Goal: Find specific page/section: Find specific page/section

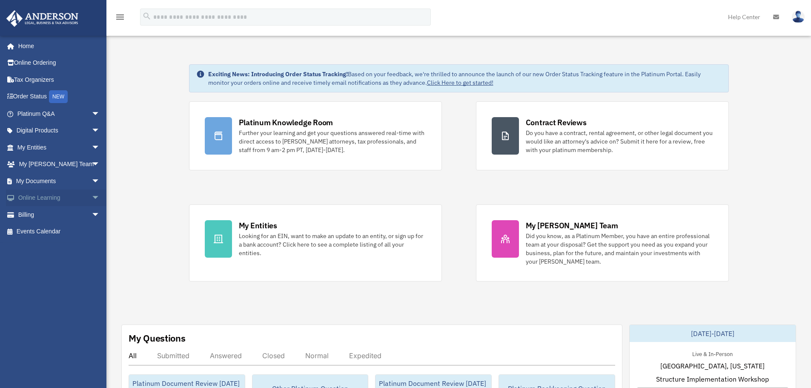
click at [92, 195] on span "arrow_drop_down" at bounding box center [100, 197] width 17 height 17
click at [92, 175] on span "arrow_drop_down" at bounding box center [100, 180] width 17 height 17
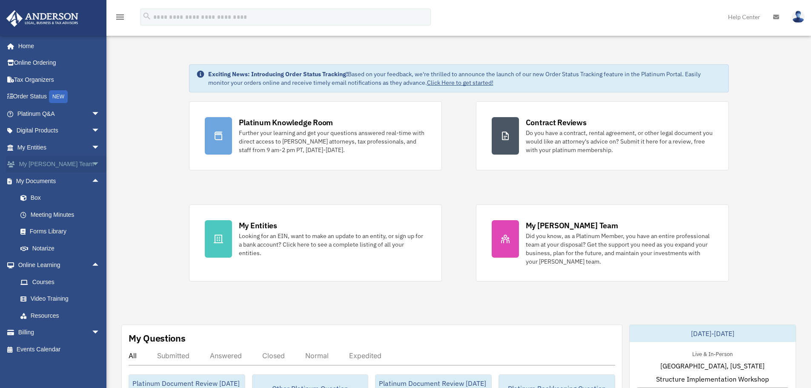
click at [92, 163] on span "arrow_drop_down" at bounding box center [100, 164] width 17 height 17
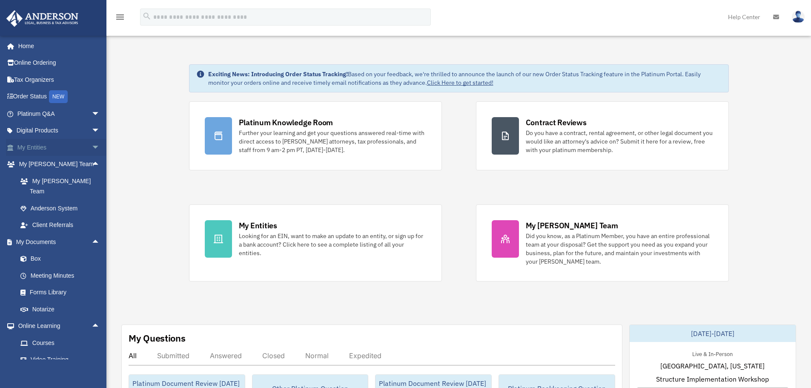
click at [92, 144] on span "arrow_drop_down" at bounding box center [100, 147] width 17 height 17
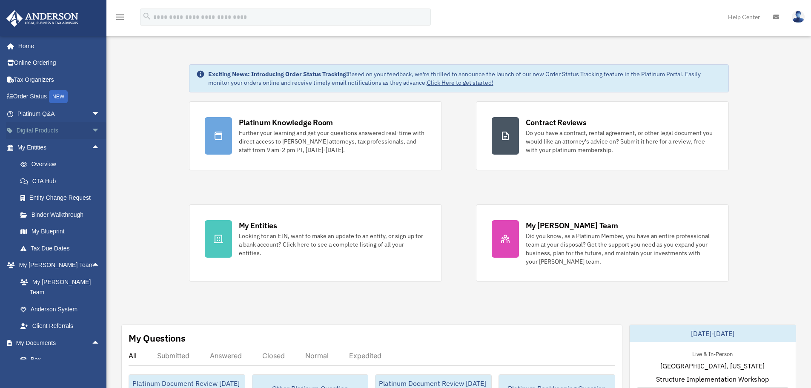
click at [92, 124] on span "arrow_drop_down" at bounding box center [100, 130] width 17 height 17
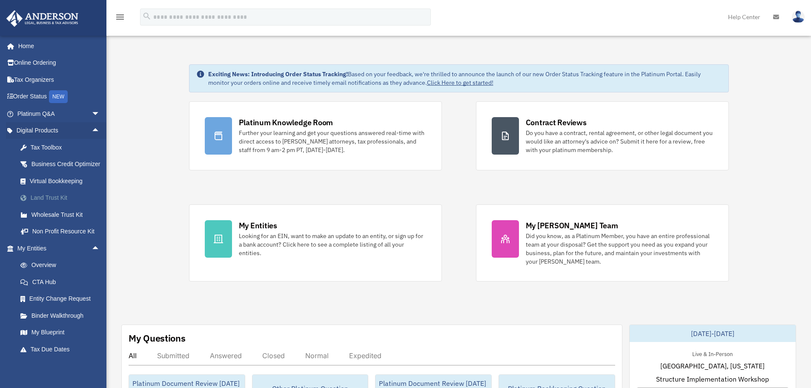
click at [54, 203] on div "Land Trust Kit" at bounding box center [66, 197] width 72 height 11
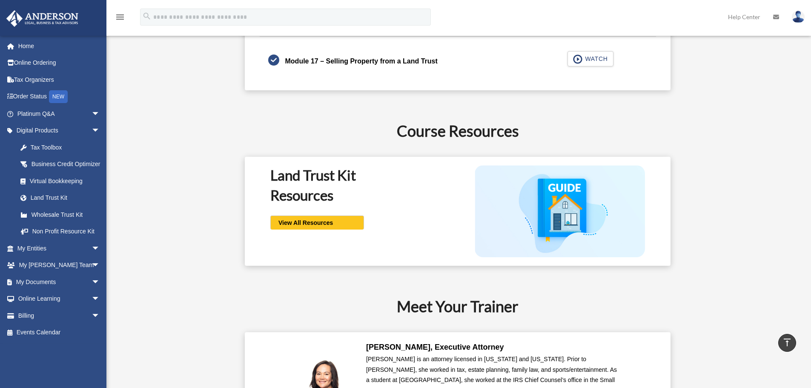
scroll to position [1235, 0]
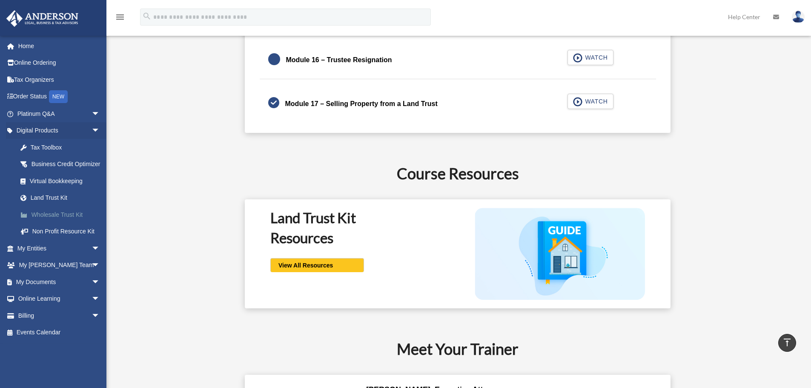
click at [46, 220] on div "Wholesale Trust Kit" at bounding box center [66, 214] width 72 height 11
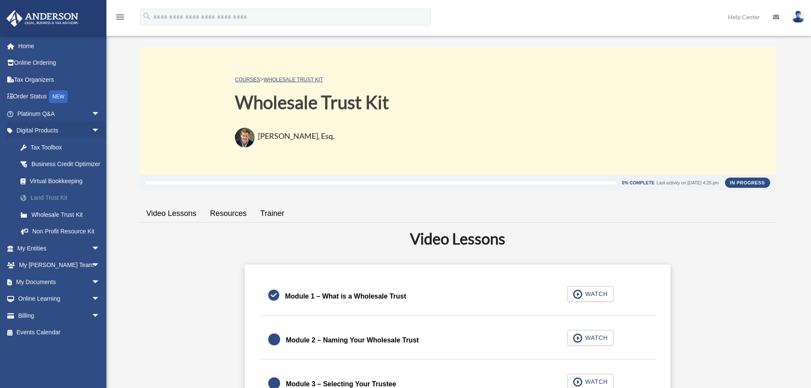
click at [45, 203] on div "Land Trust Kit" at bounding box center [66, 197] width 72 height 11
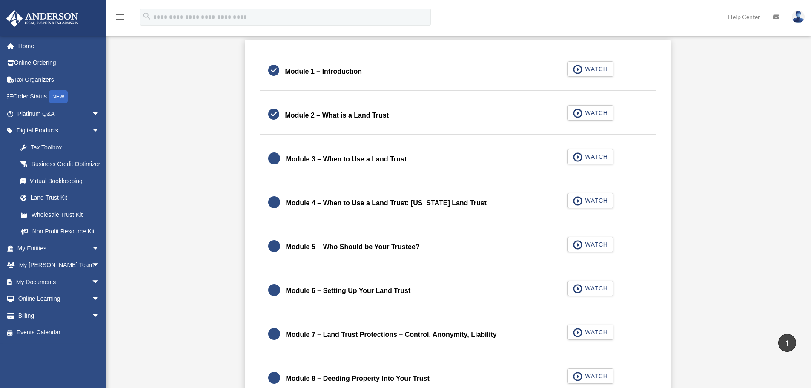
scroll to position [596, 0]
